Goal: Transaction & Acquisition: Purchase product/service

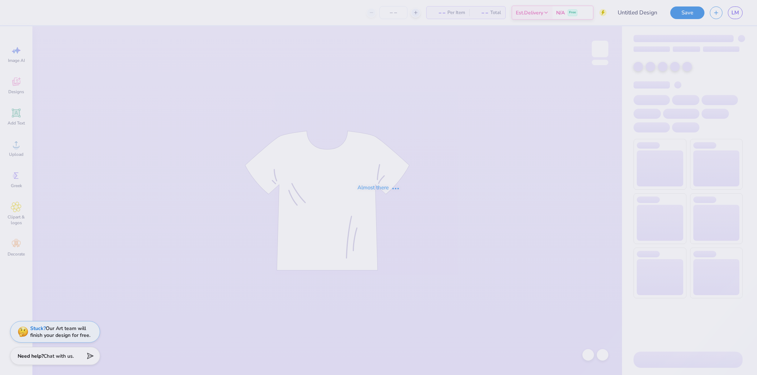
type input "PKT RUSH"
type input "50"
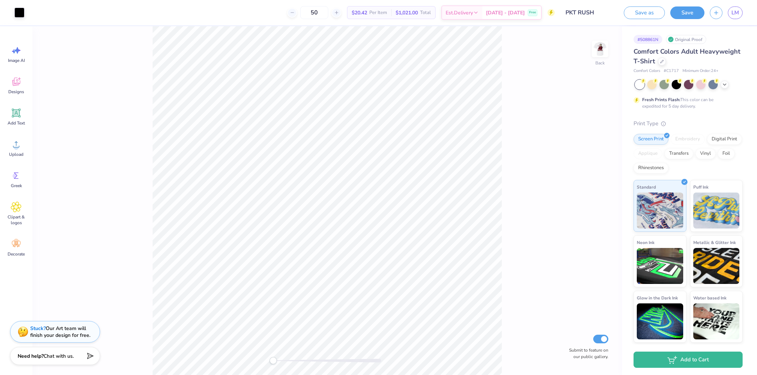
click at [729, 82] on div at bounding box center [689, 84] width 108 height 9
click at [726, 86] on icon at bounding box center [725, 84] width 6 height 6
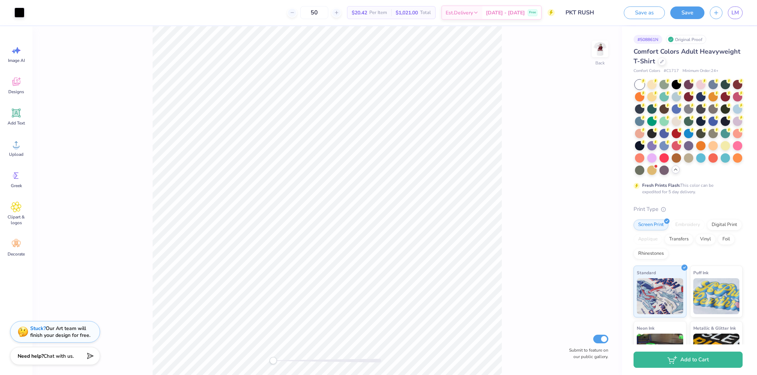
click at [720, 84] on div at bounding box center [689, 127] width 108 height 95
click at [715, 84] on div at bounding box center [713, 83] width 9 height 9
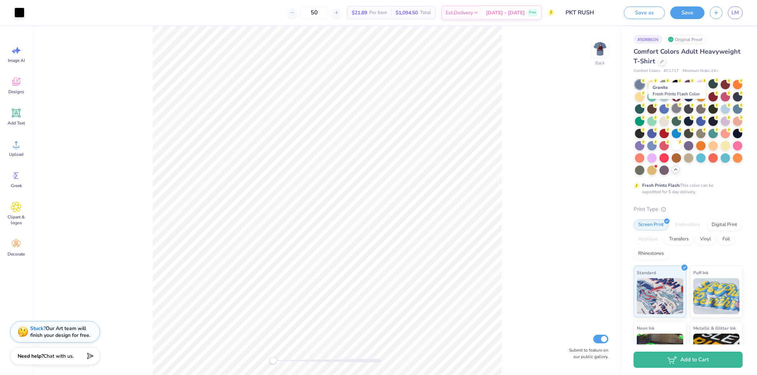
click at [676, 109] on div at bounding box center [676, 108] width 9 height 9
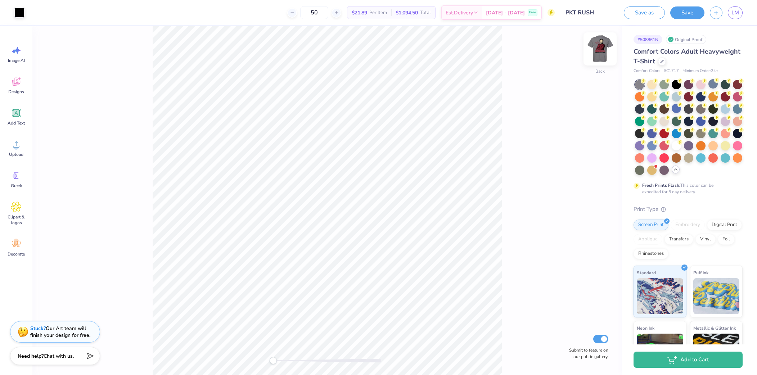
click at [600, 51] on img at bounding box center [600, 49] width 29 height 29
click at [665, 60] on div at bounding box center [662, 61] width 8 height 8
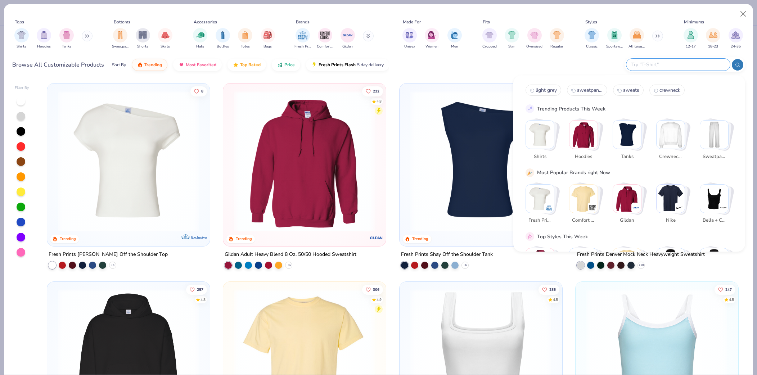
click at [687, 67] on input "text" at bounding box center [678, 65] width 94 height 8
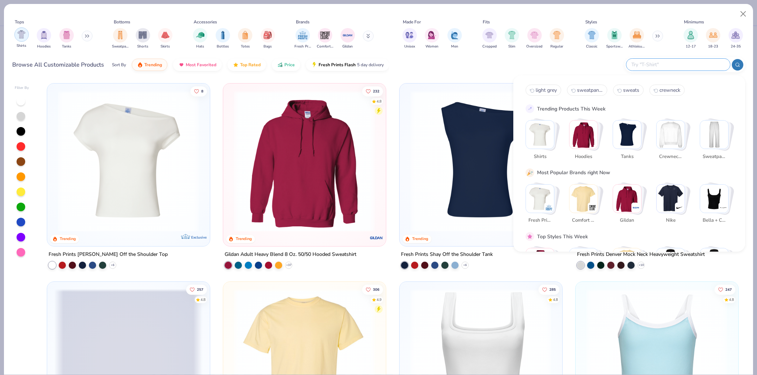
click at [20, 37] on img "filter for Shirts" at bounding box center [21, 34] width 8 height 8
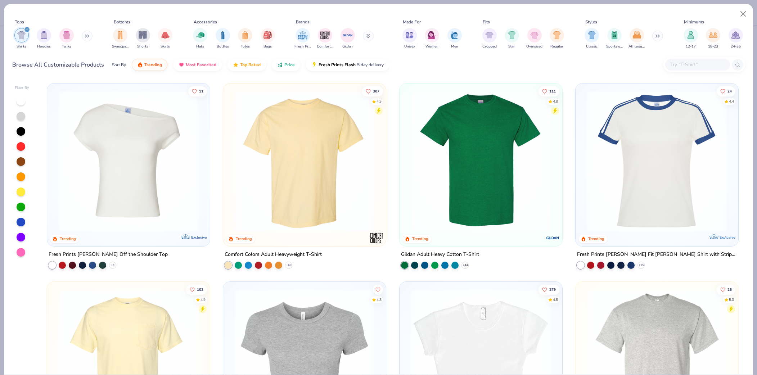
click at [498, 148] on img at bounding box center [481, 161] width 148 height 141
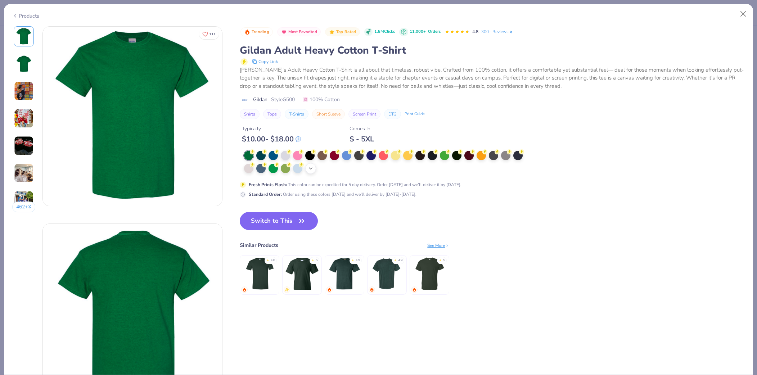
click at [311, 167] on icon at bounding box center [311, 169] width 6 height 6
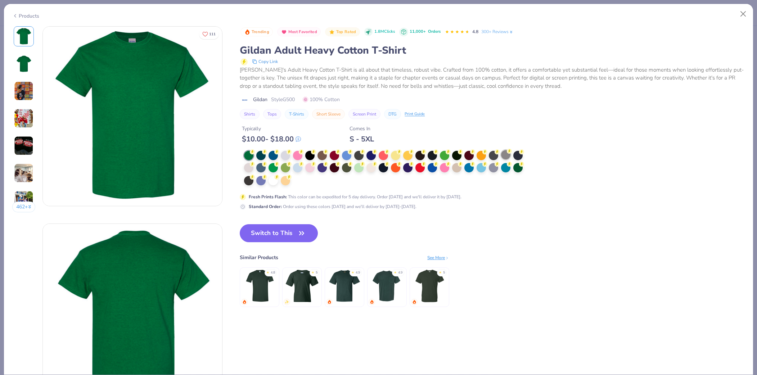
click at [505, 158] on div at bounding box center [505, 154] width 9 height 9
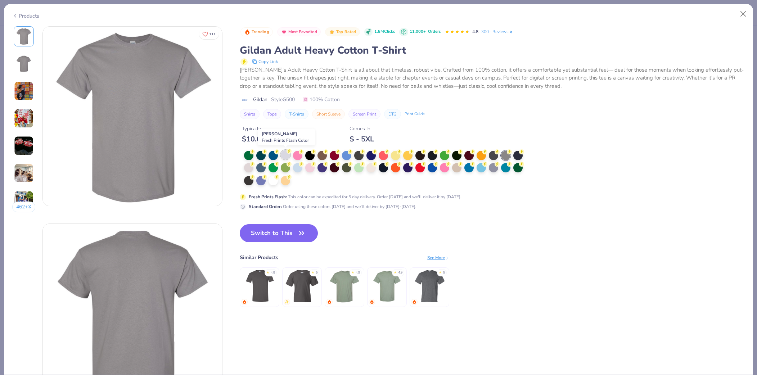
click at [287, 155] on div at bounding box center [285, 154] width 9 height 9
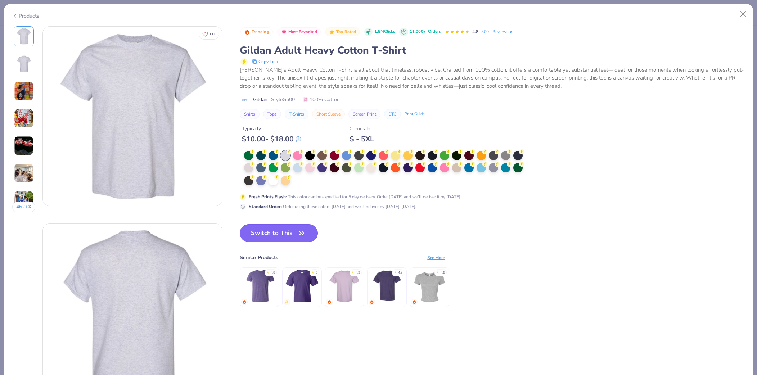
click at [287, 232] on button "Switch to This" at bounding box center [279, 233] width 78 height 18
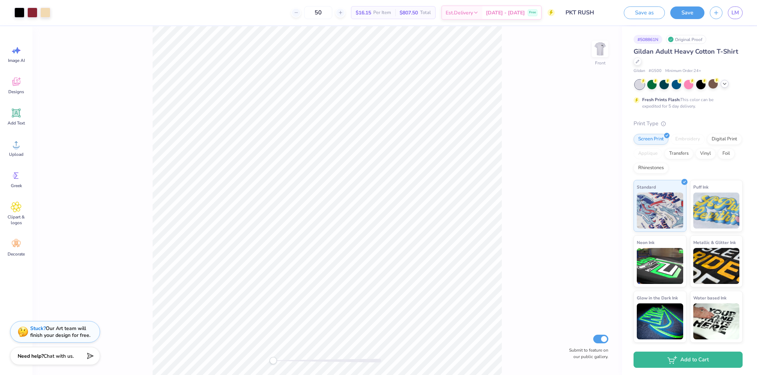
click at [725, 85] on icon at bounding box center [725, 84] width 6 height 6
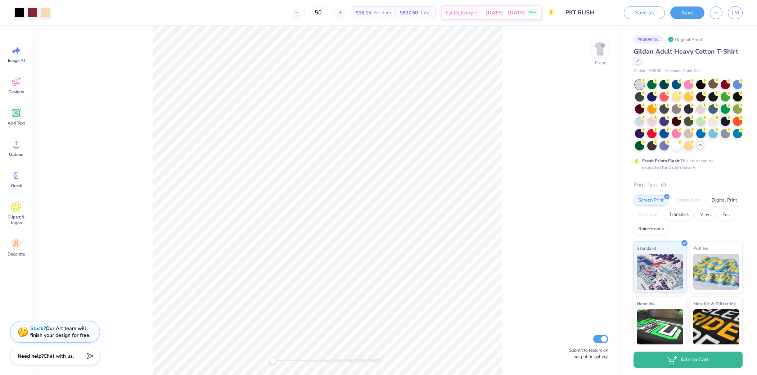
click at [640, 61] on div at bounding box center [638, 61] width 8 height 8
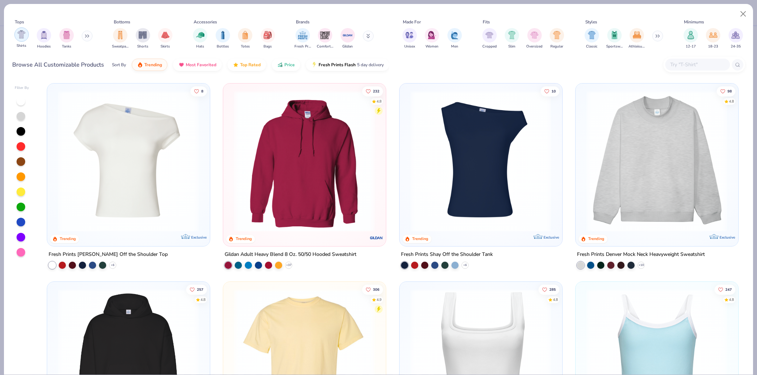
click at [18, 39] on div "filter for Shirts" at bounding box center [21, 34] width 14 height 14
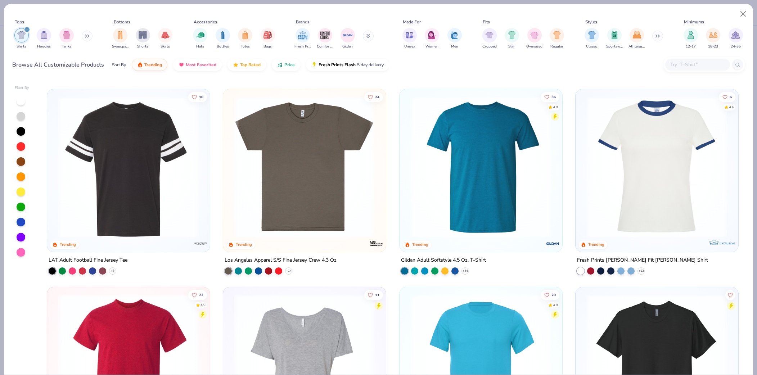
scroll to position [574, 0]
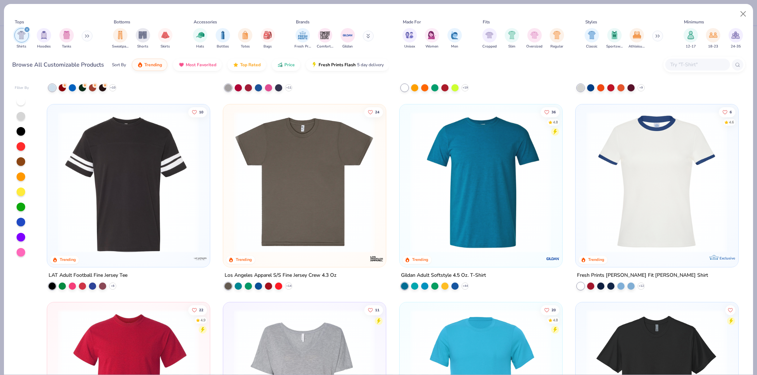
click at [313, 178] on img at bounding box center [305, 181] width 148 height 141
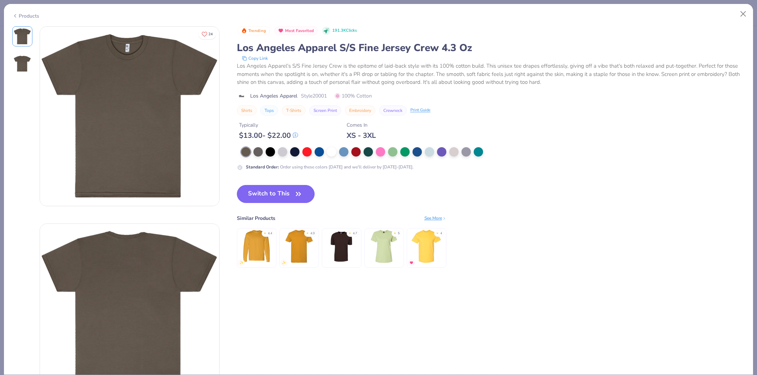
click at [281, 159] on div "Standard Order : Order using these colors [DATE] and we'll deliver by [DATE]-[D…" at bounding box center [381, 158] width 288 height 23
click at [281, 155] on div at bounding box center [282, 151] width 9 height 9
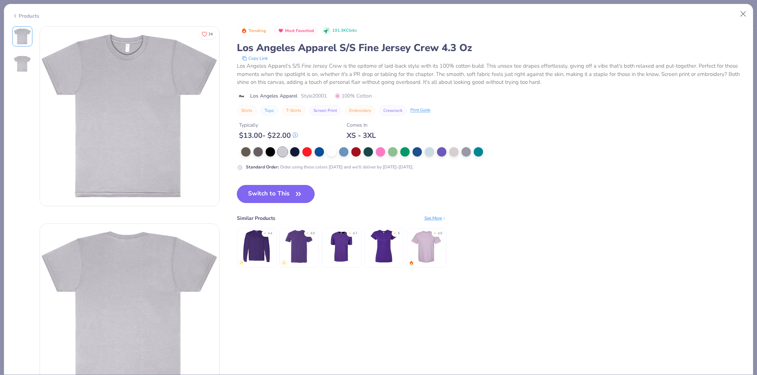
click at [282, 193] on button "Switch to This" at bounding box center [276, 194] width 78 height 18
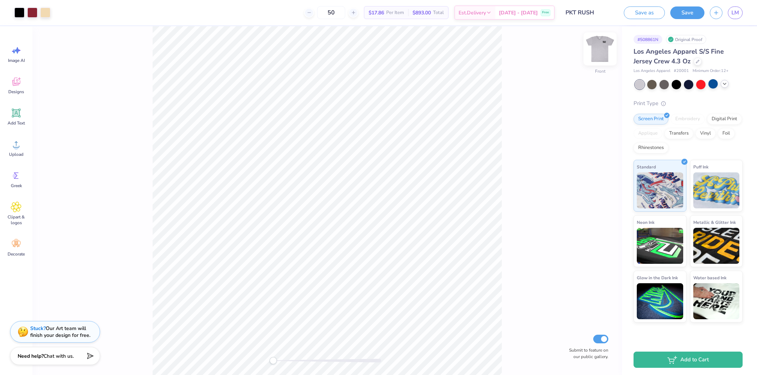
click at [606, 51] on img at bounding box center [600, 49] width 29 height 29
click at [607, 51] on img at bounding box center [600, 49] width 29 height 29
click at [654, 83] on div at bounding box center [652, 83] width 9 height 9
click at [654, 85] on div at bounding box center [652, 83] width 9 height 9
click at [726, 86] on icon at bounding box center [725, 84] width 6 height 6
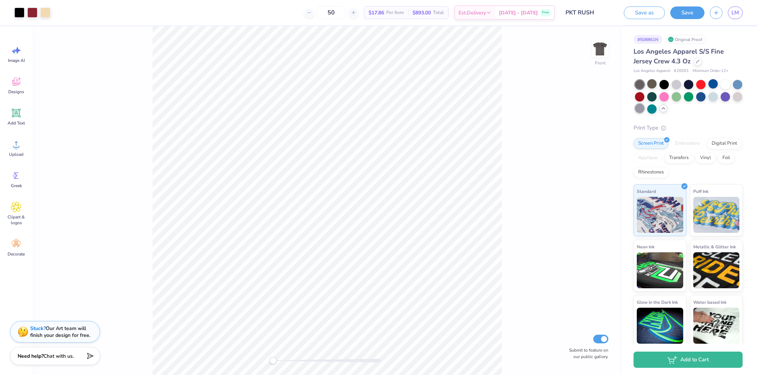
click at [642, 109] on div at bounding box center [639, 108] width 9 height 9
click at [688, 83] on div at bounding box center [688, 83] width 9 height 9
click at [696, 64] on div at bounding box center [698, 61] width 8 height 8
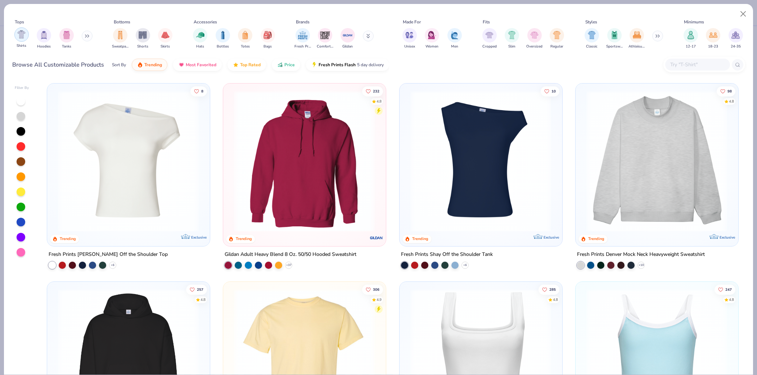
click at [23, 36] on img "filter for Shirts" at bounding box center [21, 34] width 8 height 8
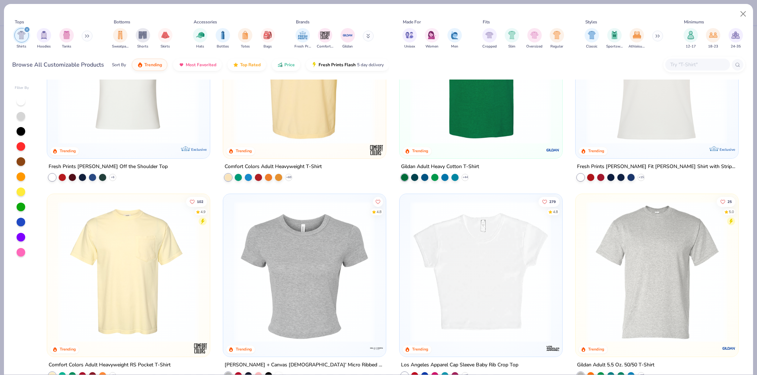
scroll to position [86, 0]
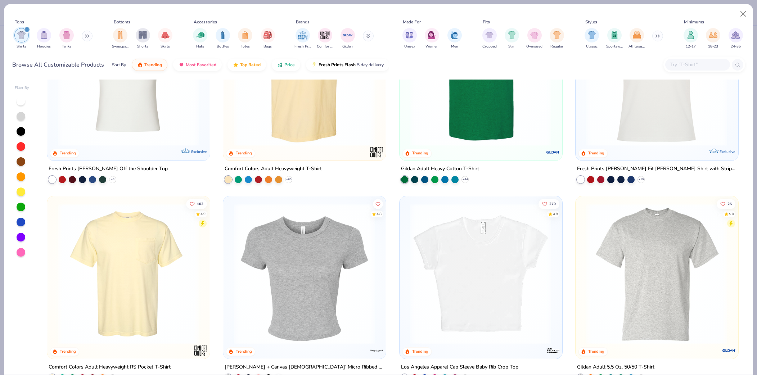
click at [112, 263] on img at bounding box center [128, 273] width 148 height 141
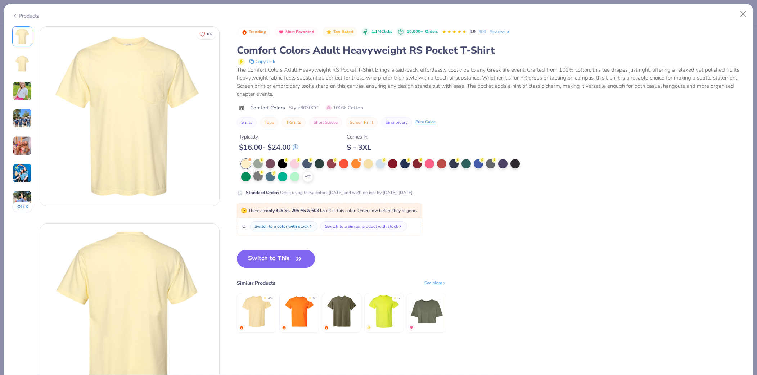
click at [259, 175] on div at bounding box center [258, 175] width 9 height 9
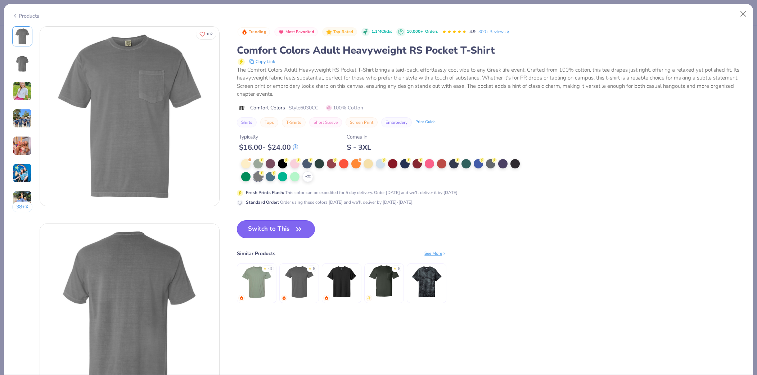
click at [282, 230] on button "Switch to This" at bounding box center [276, 229] width 78 height 18
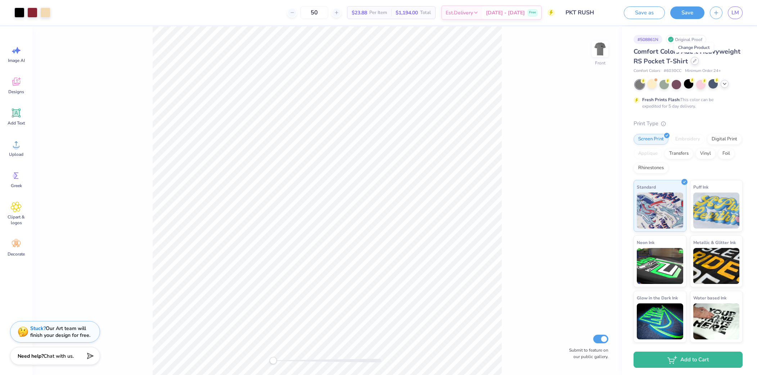
click at [693, 63] on div at bounding box center [695, 61] width 8 height 8
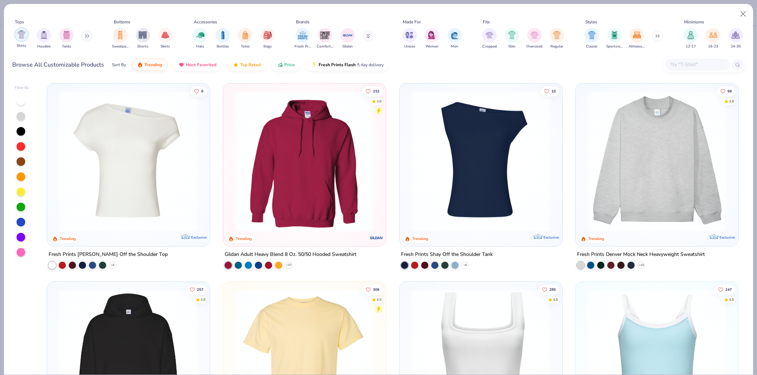
click at [21, 37] on img "filter for Shirts" at bounding box center [21, 34] width 8 height 8
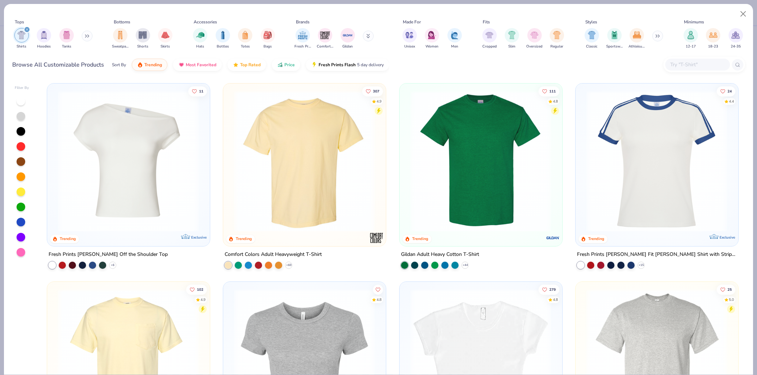
click at [346, 160] on img at bounding box center [305, 161] width 148 height 141
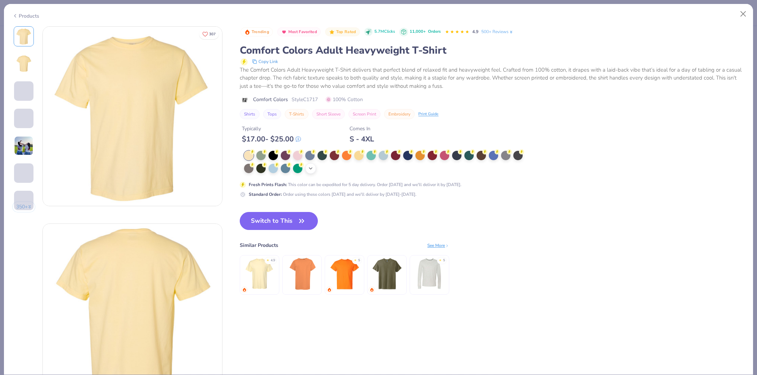
click at [310, 170] on icon at bounding box center [311, 169] width 6 height 6
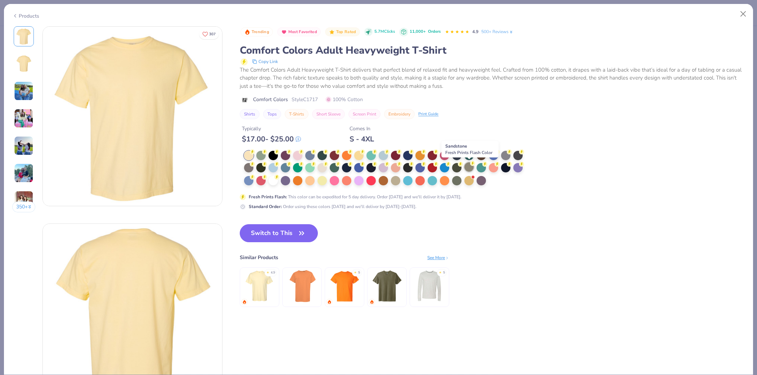
click at [469, 167] on div at bounding box center [469, 166] width 9 height 9
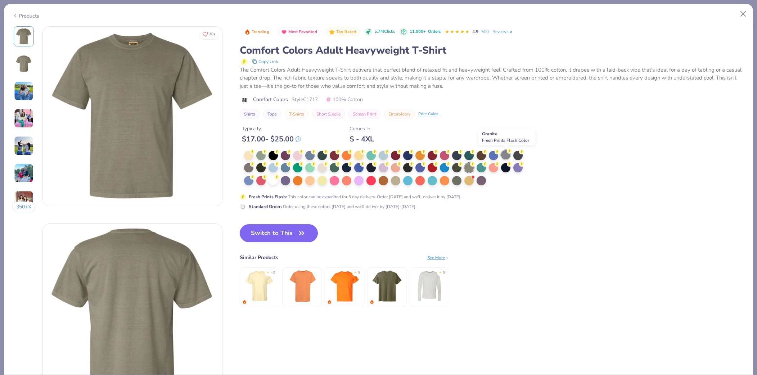
click at [507, 155] on div at bounding box center [505, 154] width 9 height 9
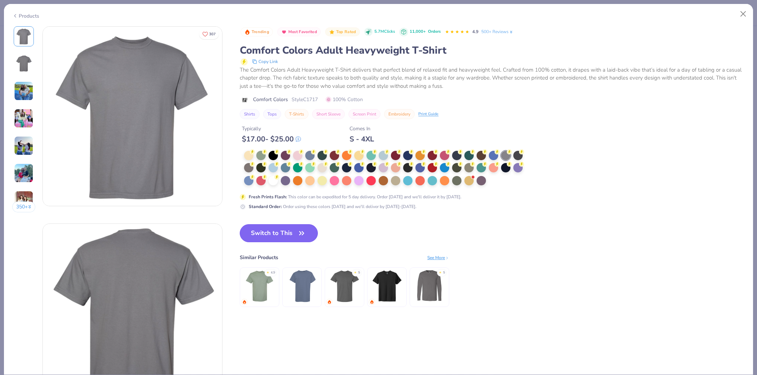
click at [287, 234] on button "Switch to This" at bounding box center [279, 233] width 78 height 18
